Goal: Task Accomplishment & Management: Manage account settings

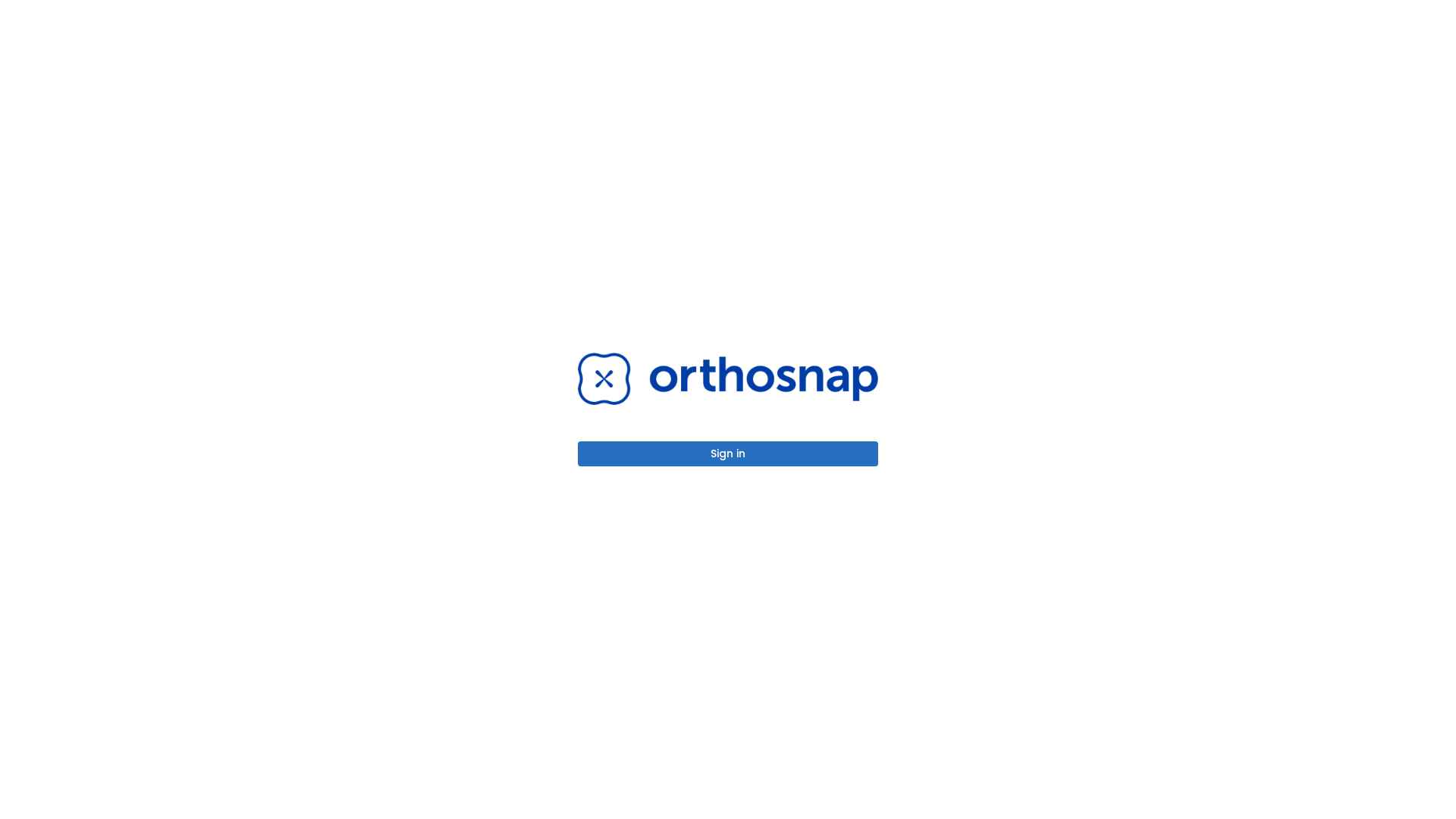
click at [728, 454] on button "Sign in" at bounding box center [728, 454] width 301 height 25
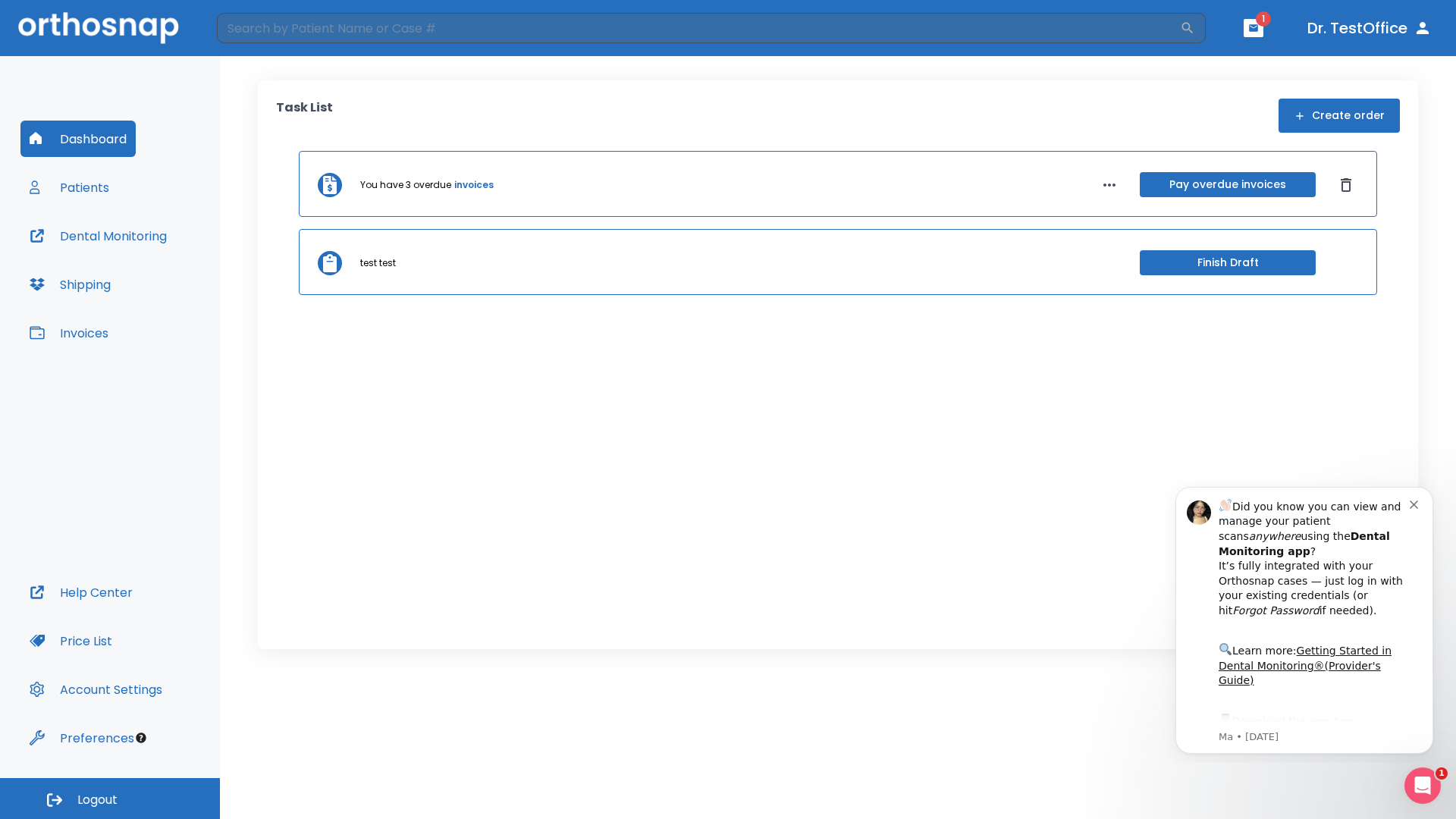
click at [110, 798] on span "Logout" at bounding box center [97, 800] width 40 height 16
